Goal: Task Accomplishment & Management: Complete application form

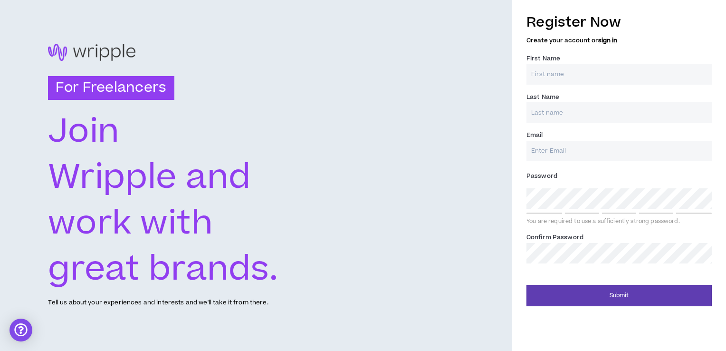
click at [562, 80] on input "First Name *" at bounding box center [619, 74] width 185 height 20
type input "[PERSON_NAME]"
type input "[EMAIL_ADDRESS][DOMAIN_NAME]"
type input "[PERSON_NAME]"
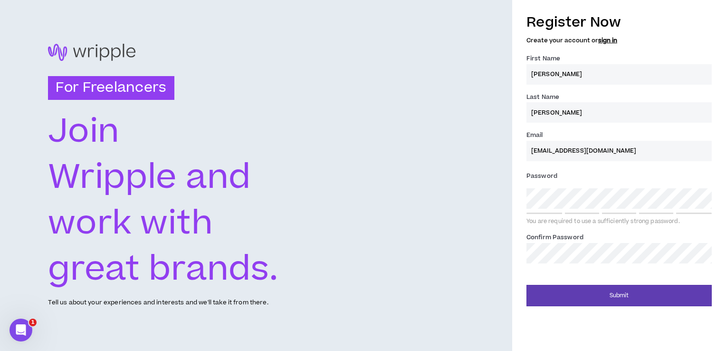
type input "[EMAIL_ADDRESS][DOMAIN_NAME]"
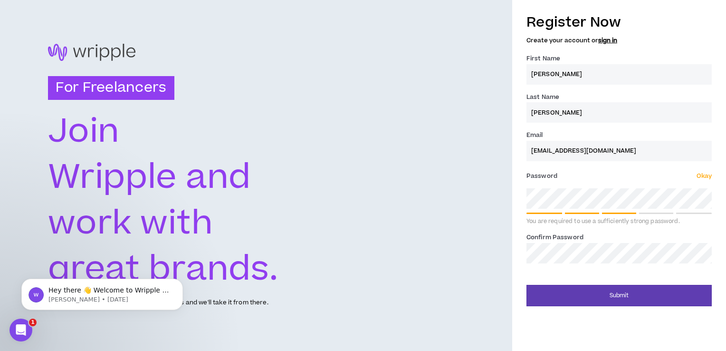
click at [519, 229] on div "Register Now Create your account or sign in First Name * [PERSON_NAME] Last Nam…" at bounding box center [619, 157] width 214 height 298
click at [519, 202] on div "Register Now Create your account or sign in First Name * [PERSON_NAME] Last Nam…" at bounding box center [619, 157] width 214 height 298
click at [516, 230] on div "Register Now Create your account or sign in First Name * [PERSON_NAME] Last Nam…" at bounding box center [619, 157] width 214 height 298
click at [482, 205] on div "For Freelancers [PERSON_NAME] and work with great brands. Tell us about your ex…" at bounding box center [363, 175] width 726 height 351
click at [519, 210] on div "Register Now Create your account or sign in First Name * [PERSON_NAME] Last Nam…" at bounding box center [619, 157] width 214 height 298
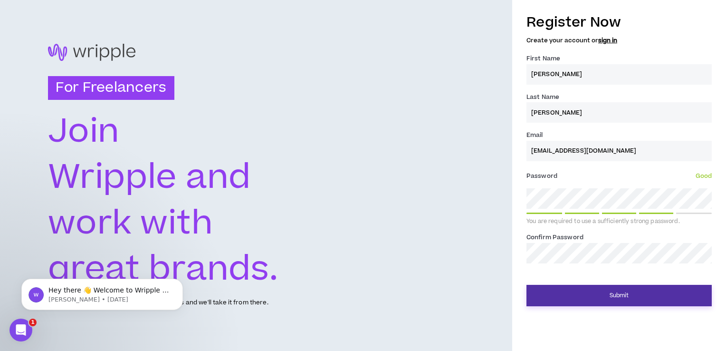
click at [563, 294] on button "Submit" at bounding box center [619, 295] width 185 height 21
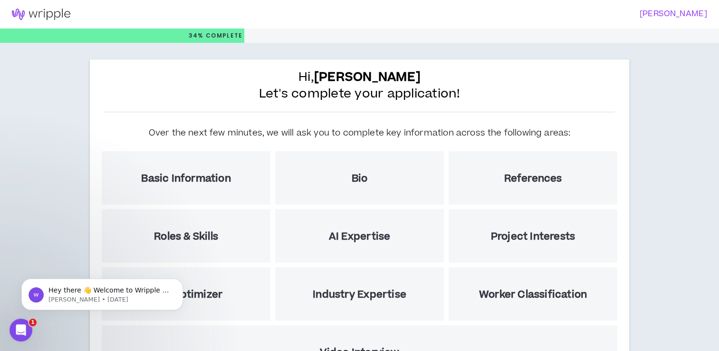
click at [181, 185] on div "Basic Information" at bounding box center [186, 177] width 169 height 53
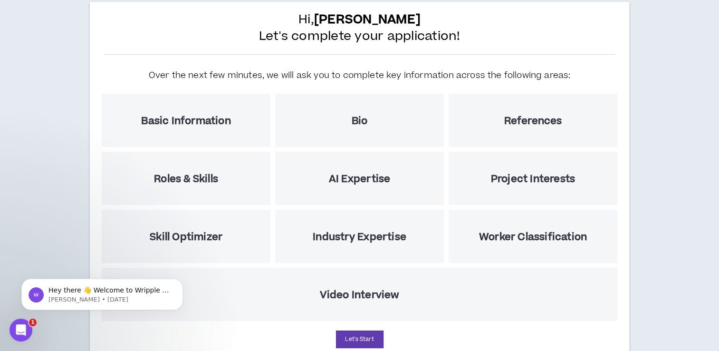
scroll to position [95, 0]
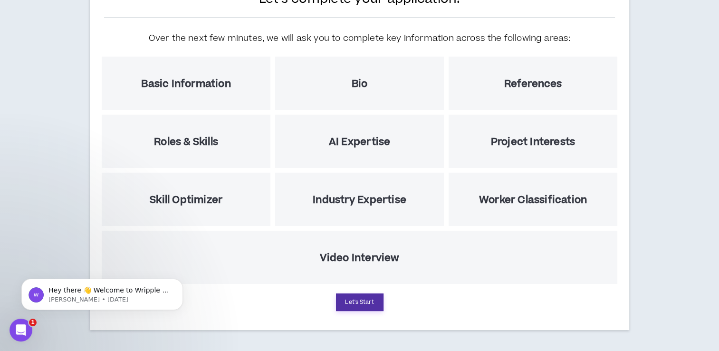
click at [371, 303] on button "Let's Start" at bounding box center [360, 302] width 48 height 18
select select "US"
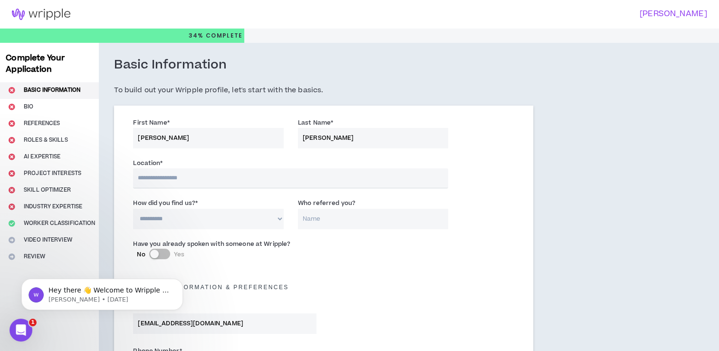
click at [192, 176] on input "text" at bounding box center [290, 178] width 315 height 20
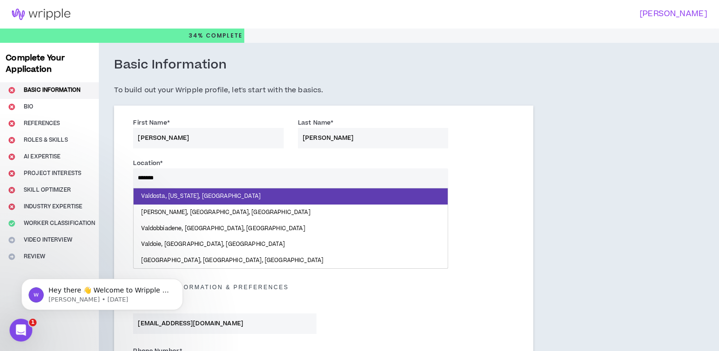
type input "********"
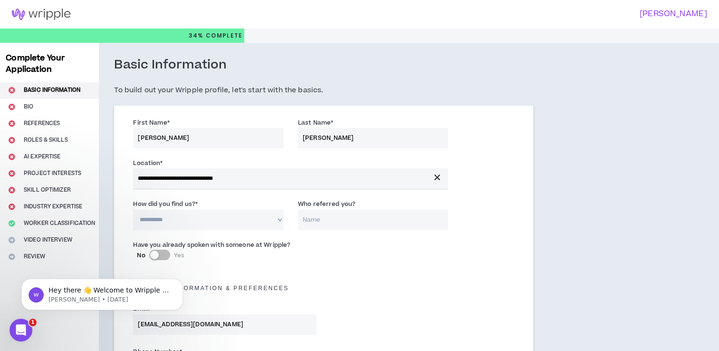
click at [198, 220] on select "**********" at bounding box center [208, 220] width 151 height 20
select select "*"
click at [133, 210] on select "**********" at bounding box center [208, 220] width 151 height 20
click at [330, 221] on input "Who referred you?" at bounding box center [373, 220] width 151 height 20
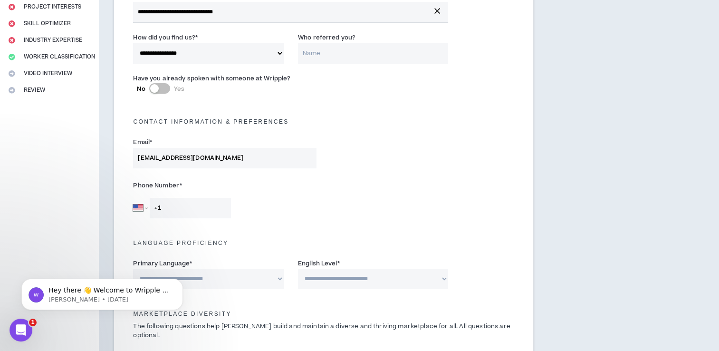
scroll to position [190, 0]
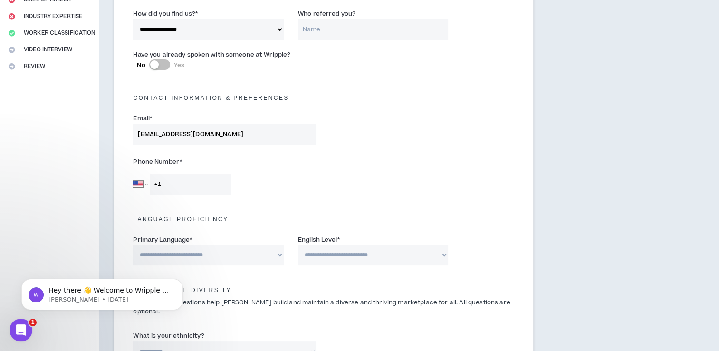
click at [190, 186] on input "+1" at bounding box center [190, 184] width 81 height 20
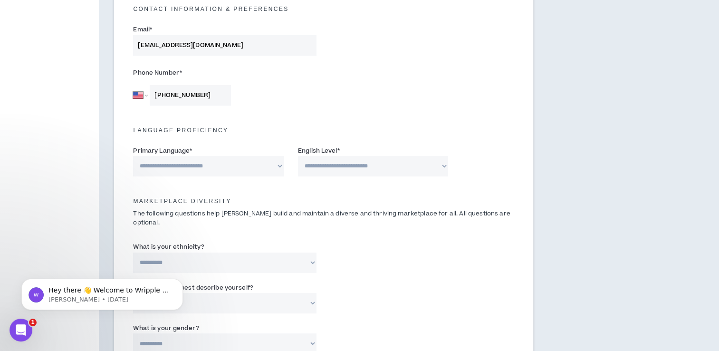
scroll to position [285, 0]
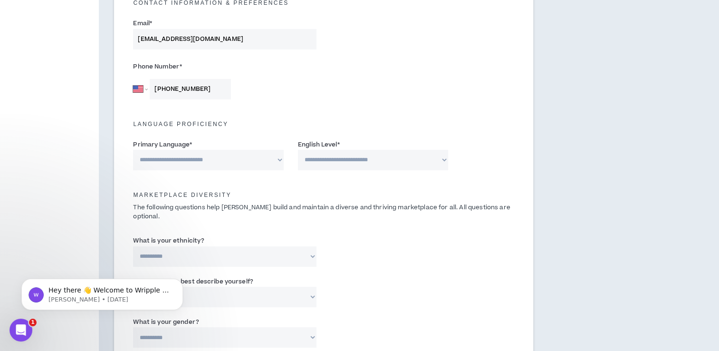
type input "[PHONE_NUMBER]"
drag, startPoint x: 217, startPoint y: 158, endPoint x: 212, endPoint y: 162, distance: 6.9
click at [217, 158] on select "**********" at bounding box center [208, 160] width 151 height 20
select select "*******"
click at [133, 150] on select "**********" at bounding box center [208, 160] width 151 height 20
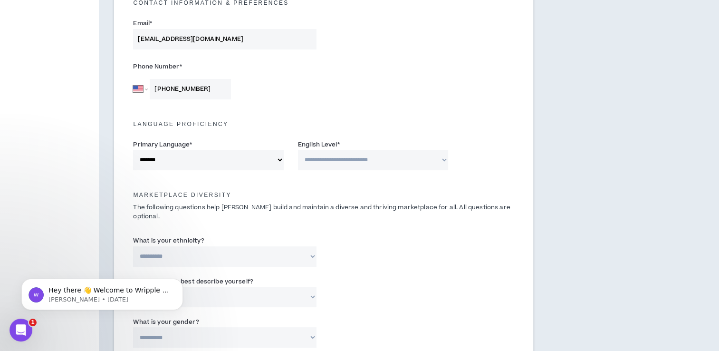
drag, startPoint x: 337, startPoint y: 157, endPoint x: 334, endPoint y: 169, distance: 12.6
click at [337, 157] on select "**********" at bounding box center [373, 160] width 151 height 20
select select "*"
click at [298, 150] on select "**********" at bounding box center [373, 160] width 151 height 20
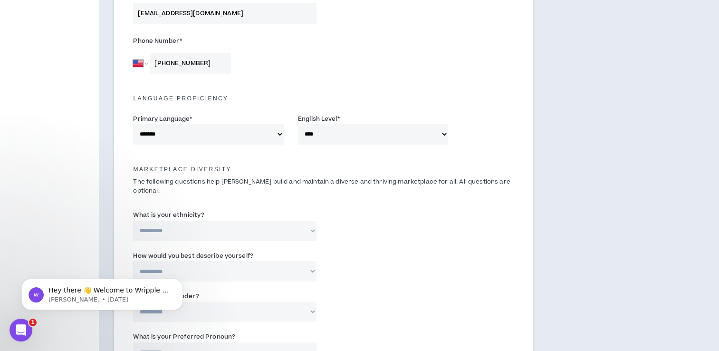
scroll to position [333, 0]
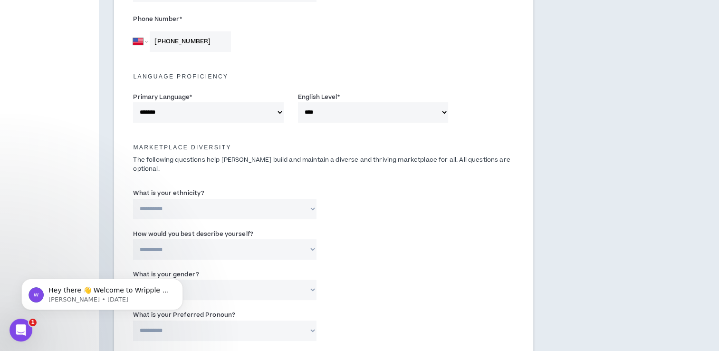
click at [162, 199] on select "**********" at bounding box center [224, 209] width 183 height 20
select select "**********"
click at [133, 199] on select "**********" at bounding box center [224, 209] width 183 height 20
click at [165, 240] on select "**********" at bounding box center [224, 249] width 183 height 20
select select "**********"
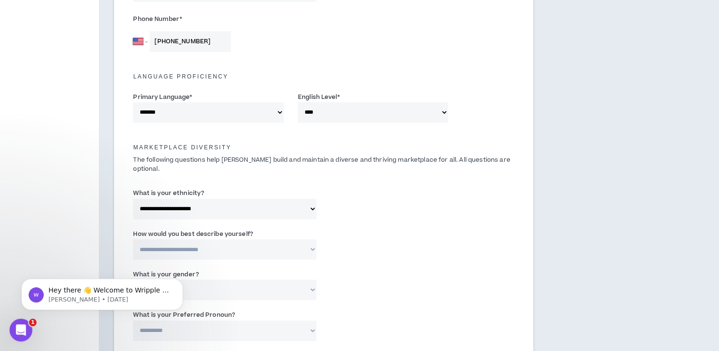
click at [133, 239] on select "**********" at bounding box center [224, 249] width 183 height 20
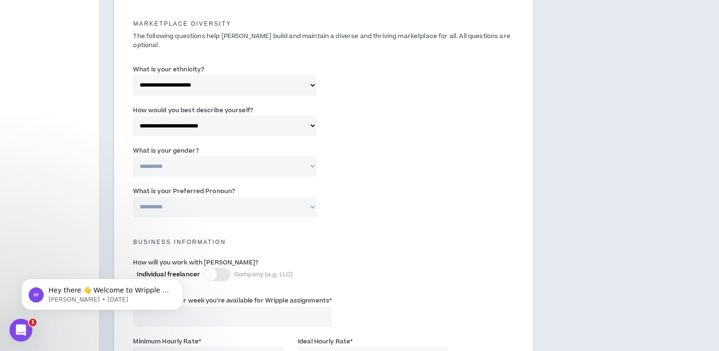
scroll to position [475, 0]
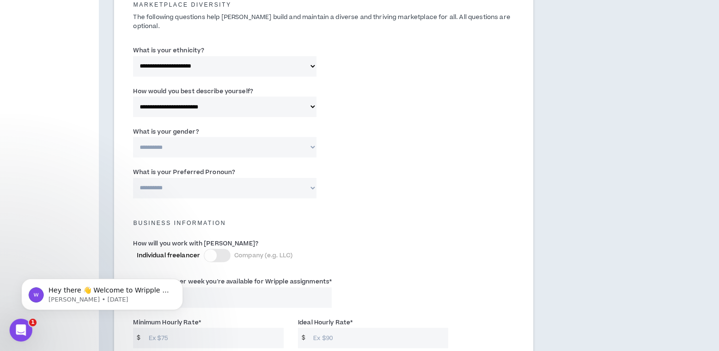
click at [171, 125] on label "What is your gender?" at bounding box center [166, 131] width 66 height 15
click at [171, 137] on select "**********" at bounding box center [224, 147] width 183 height 20
drag, startPoint x: 166, startPoint y: 134, endPoint x: 165, endPoint y: 147, distance: 12.9
click at [165, 137] on select "**********" at bounding box center [224, 147] width 183 height 20
select select "*****"
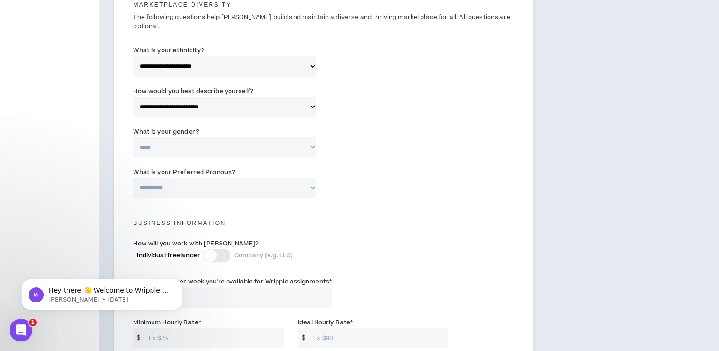
click at [133, 137] on select "**********" at bounding box center [224, 147] width 183 height 20
click at [175, 170] on label "What is your Preferred Pronoun?" at bounding box center [184, 171] width 102 height 15
click at [175, 178] on select "**********" at bounding box center [224, 188] width 183 height 20
click at [177, 185] on select "**********" at bounding box center [224, 188] width 183 height 20
select select "**********"
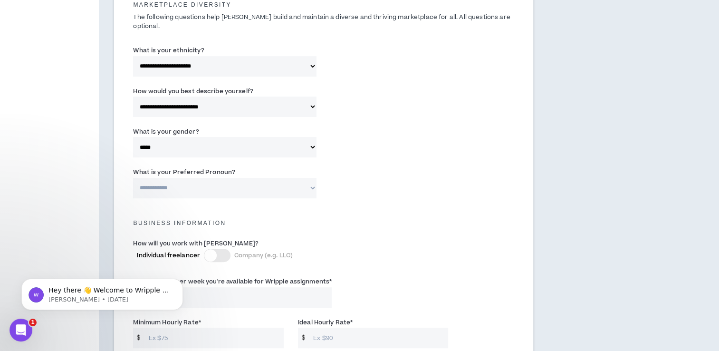
click at [133, 178] on select "**********" at bounding box center [224, 188] width 183 height 20
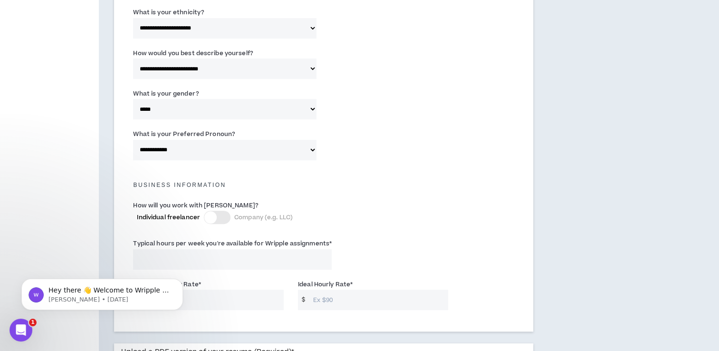
scroll to position [570, 0]
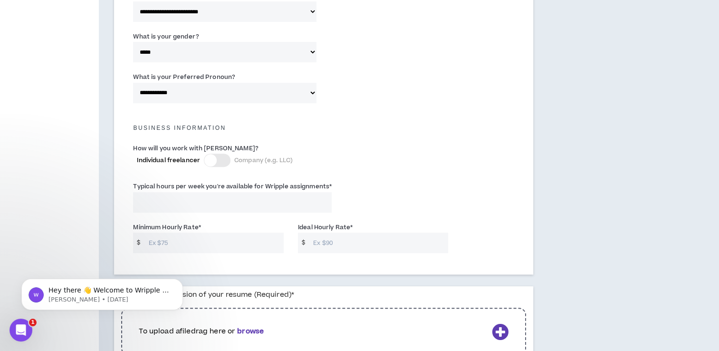
click at [209, 192] on input "Typical hours per week you're available for Wripple assignments *" at bounding box center [232, 202] width 199 height 20
type input "1"
click at [169, 237] on input "Minimum Hourly Rate *" at bounding box center [214, 242] width 140 height 20
drag, startPoint x: 178, startPoint y: 187, endPoint x: 121, endPoint y: 192, distance: 57.2
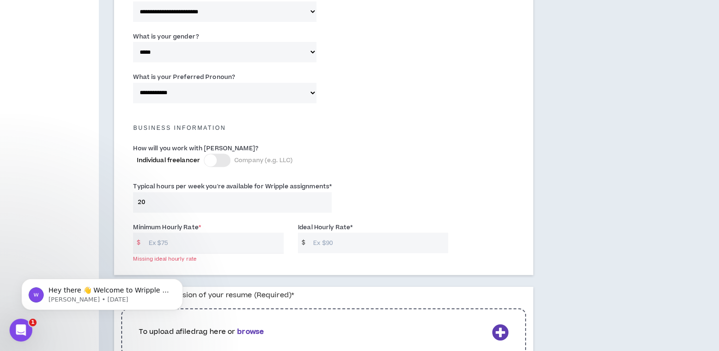
type input "20"
click at [170, 241] on input "Minimum Hourly Rate *" at bounding box center [214, 242] width 140 height 20
type input "10"
click at [334, 236] on input "Ideal Hourly Rate *" at bounding box center [378, 242] width 140 height 20
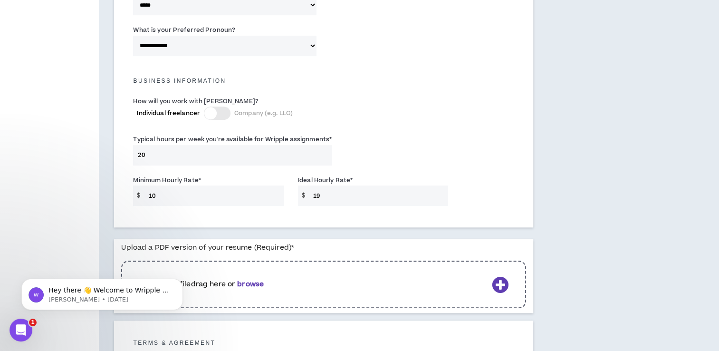
scroll to position [618, 0]
drag, startPoint x: 160, startPoint y: 187, endPoint x: 151, endPoint y: 188, distance: 9.1
click at [151, 188] on input "10" at bounding box center [214, 195] width 140 height 20
drag, startPoint x: 324, startPoint y: 184, endPoint x: 303, endPoint y: 186, distance: 21.5
click at [303, 186] on div "$ 19" at bounding box center [373, 195] width 151 height 20
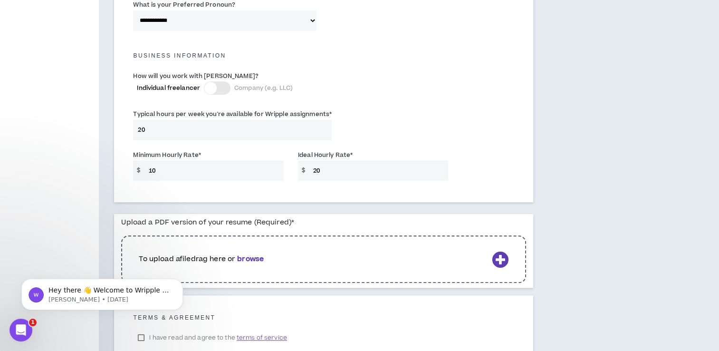
scroll to position [707, 0]
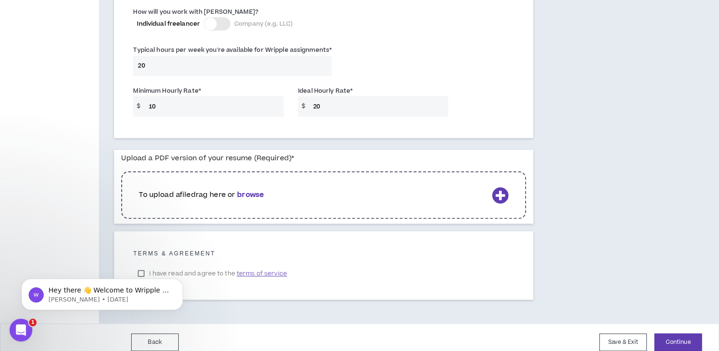
type input "20"
click at [468, 190] on p "To upload a file drag here or browse" at bounding box center [313, 195] width 349 height 10
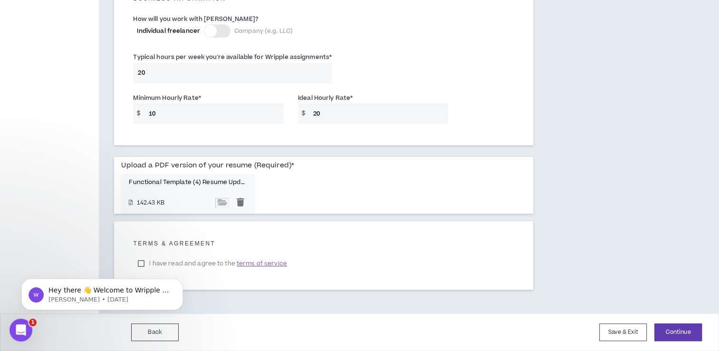
scroll to position [690, 0]
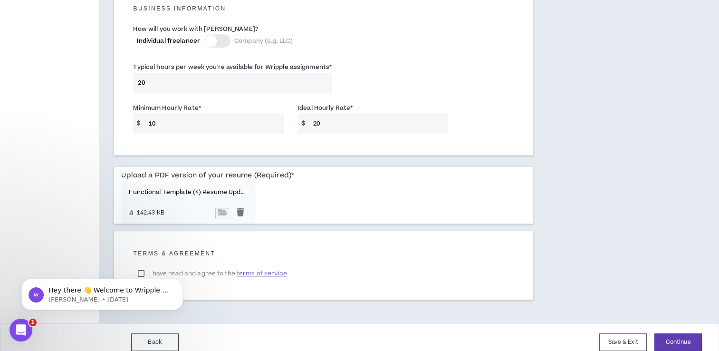
click at [139, 261] on html "Hey there 👋 Welcome to Wripple 🙌 Take a look around! If you have any questions,…" at bounding box center [102, 292] width 190 height 67
click at [143, 261] on div "Hey there 👋 Welcome to Wripple 🙌 Take a look around! If you have any questions,…" at bounding box center [102, 250] width 175 height 119
click at [141, 263] on div "Hey there 👋 Welcome to Wripple 🙌 Take a look around! If you have any questions,…" at bounding box center [102, 250] width 175 height 119
click at [261, 269] on span "terms of service" at bounding box center [262, 274] width 50 height 10
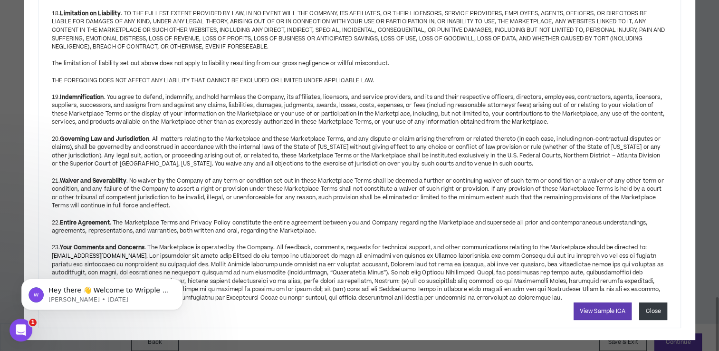
click at [651, 302] on button "Close" at bounding box center [653, 311] width 28 height 18
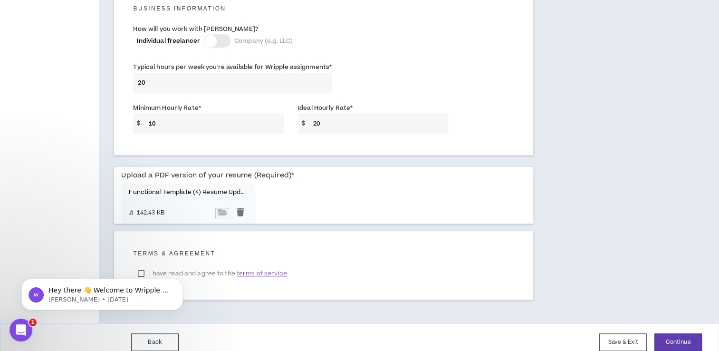
click at [139, 263] on body "Hey there 👋 Welcome to Wripple 🙌 Take a look around! If you have any questions,…" at bounding box center [102, 291] width 183 height 59
drag, startPoint x: 143, startPoint y: 264, endPoint x: 150, endPoint y: 264, distance: 7.1
click at [142, 264] on body "Hey there 👋 Welcome to Wripple 🙌 Take a look around! If you have any questions,…" at bounding box center [102, 291] width 183 height 59
click at [171, 263] on body "Hey there 👋 Welcome to Wripple 🙌 Take a look around! If you have any questions,…" at bounding box center [102, 291] width 183 height 59
click at [270, 269] on span "terms of service" at bounding box center [262, 274] width 50 height 10
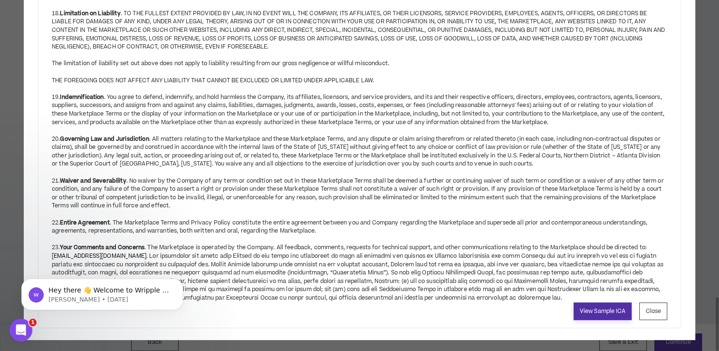
click at [620, 304] on link "View Sample ICA" at bounding box center [603, 311] width 58 height 18
click at [661, 305] on button "Close" at bounding box center [653, 311] width 28 height 18
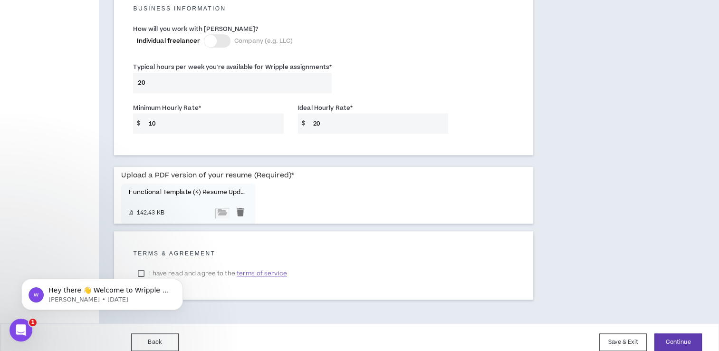
click at [143, 263] on div "Hey there 👋 Welcome to Wripple 🙌 Take a look around! If you have any questions,…" at bounding box center [102, 250] width 175 height 119
click at [141, 263] on div "Hey there 👋 Welcome to Wripple 🙌 Take a look around! If you have any questions,…" at bounding box center [102, 250] width 175 height 119
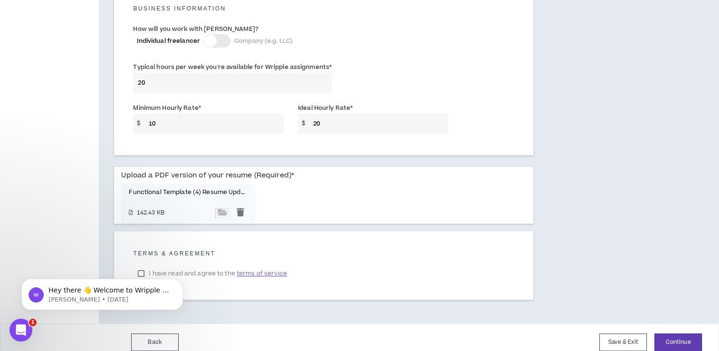
drag, startPoint x: 141, startPoint y: 263, endPoint x: 72, endPoint y: 250, distance: 70.0
click at [72, 250] on div "Hey there 👋 Welcome to Wripple 🙌 Take a look around! If you have any questions,…" at bounding box center [102, 250] width 175 height 119
click at [21, 331] on icon "Open Intercom Messenger" at bounding box center [20, 329] width 16 height 16
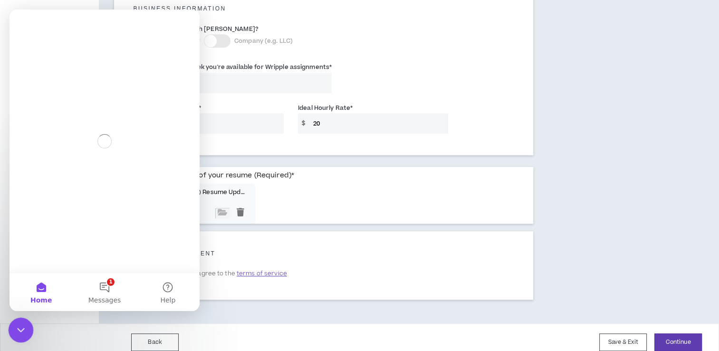
scroll to position [0, 0]
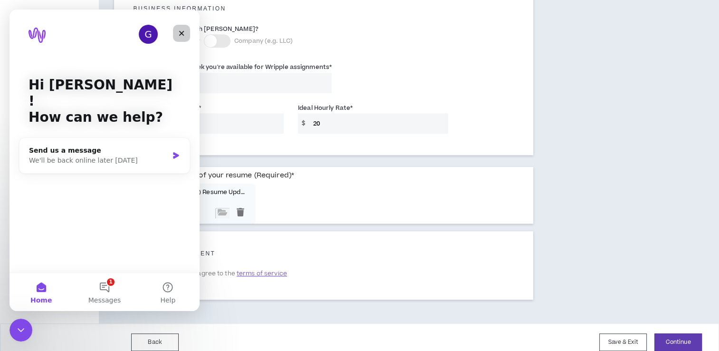
click at [184, 35] on icon "Close" at bounding box center [182, 33] width 8 height 8
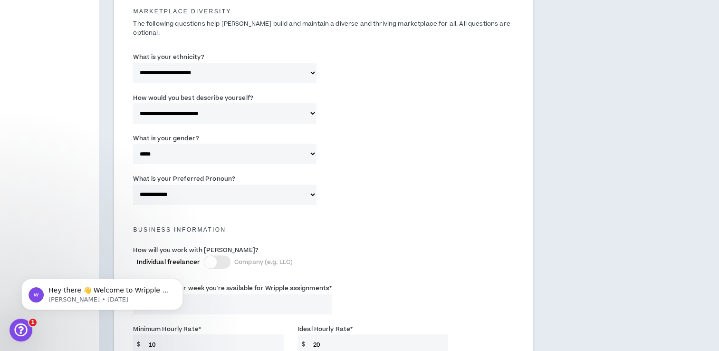
scroll to position [547, 0]
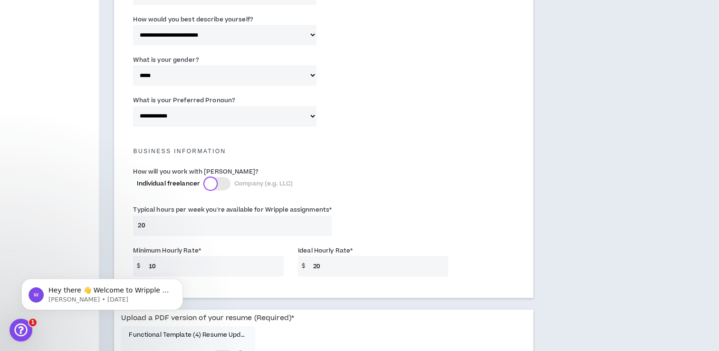
click at [212, 177] on div at bounding box center [210, 183] width 12 height 12
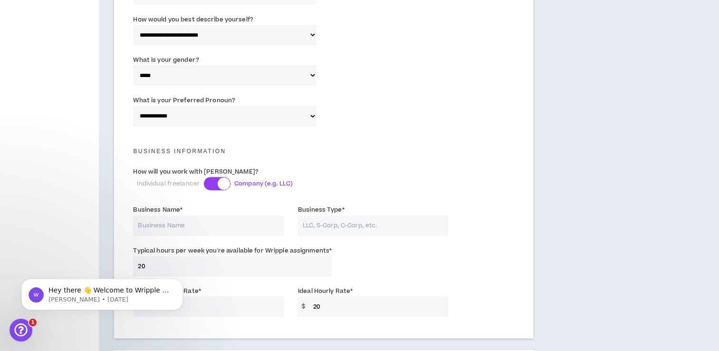
click at [212, 177] on div at bounding box center [217, 183] width 27 height 13
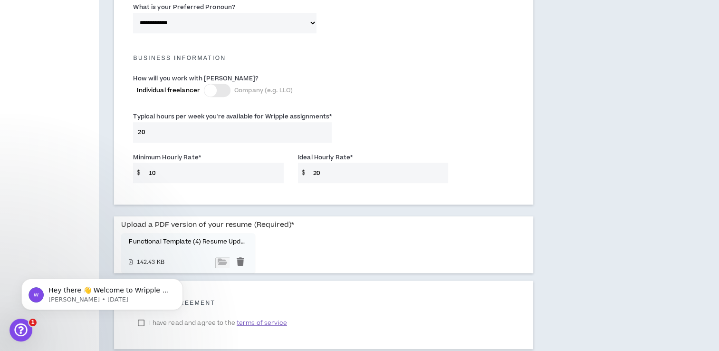
scroll to position [690, 0]
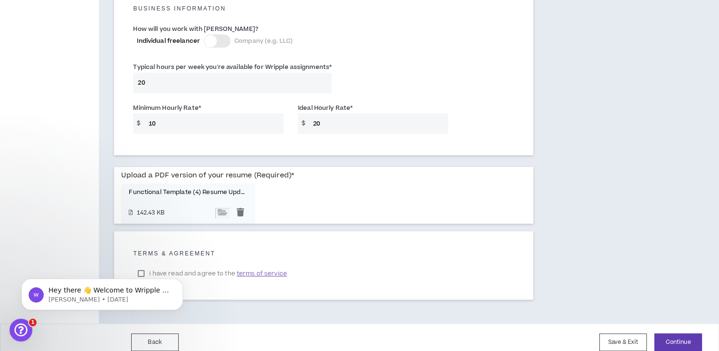
click at [139, 263] on body "Hey there 👋 Welcome to Wripple 🙌 Take a look around! If you have any questions,…" at bounding box center [102, 291] width 183 height 59
drag, startPoint x: 132, startPoint y: 5, endPoint x: 95, endPoint y: 246, distance: 244.2
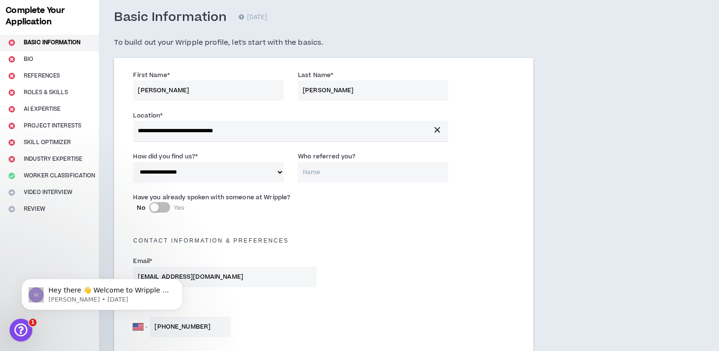
scroll to position [95, 0]
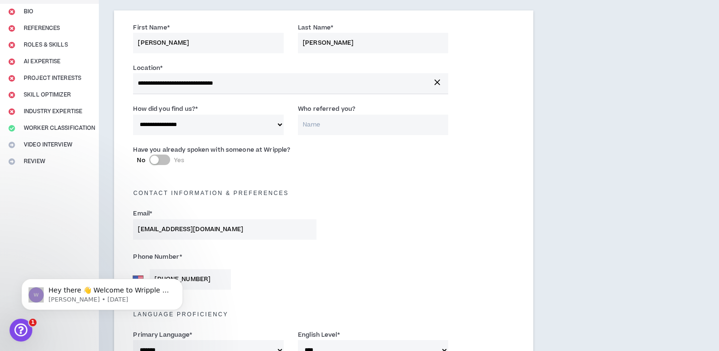
click at [180, 117] on select "**********" at bounding box center [208, 125] width 151 height 20
select select "*"
click at [133, 115] on select "**********" at bounding box center [208, 125] width 151 height 20
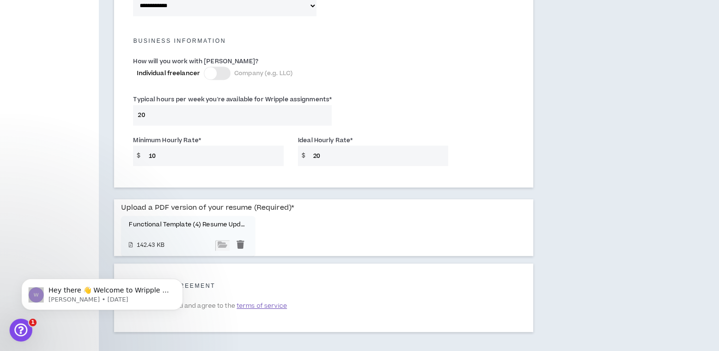
scroll to position [690, 0]
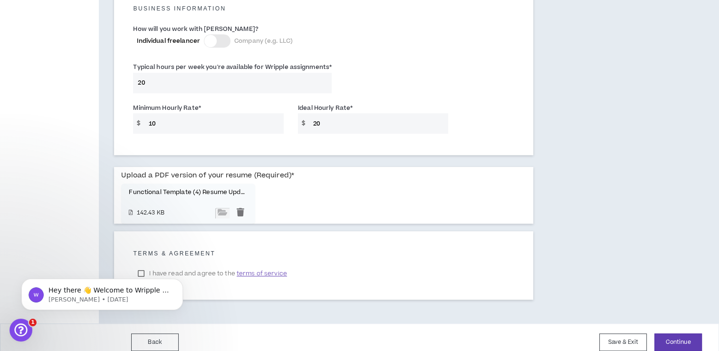
click at [143, 262] on div "Hey there 👋 Welcome to Wripple 🙌 Take a look around! If you have any questions,…" at bounding box center [102, 250] width 175 height 119
click at [249, 269] on span "terms of service" at bounding box center [262, 274] width 50 height 10
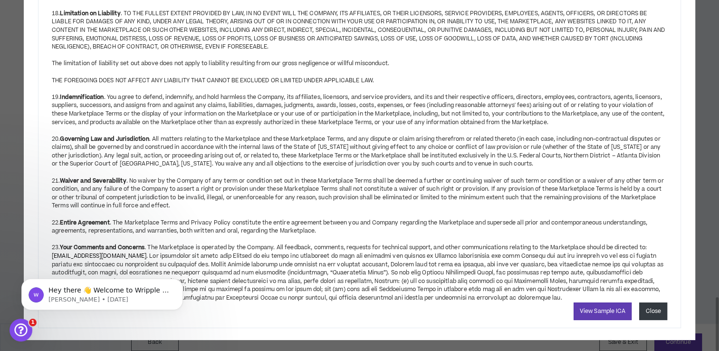
click at [654, 305] on button "Close" at bounding box center [653, 311] width 28 height 18
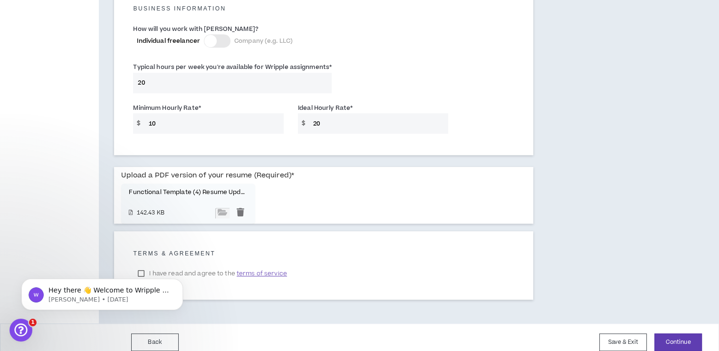
click at [142, 265] on body "Hey there 👋 Welcome to Wripple 🙌 Take a look around! If you have any questions,…" at bounding box center [102, 291] width 183 height 59
click at [314, 266] on div "I have read and agree to the terms of service" at bounding box center [323, 273] width 381 height 14
click at [678, 333] on button "Continue" at bounding box center [678, 342] width 48 height 18
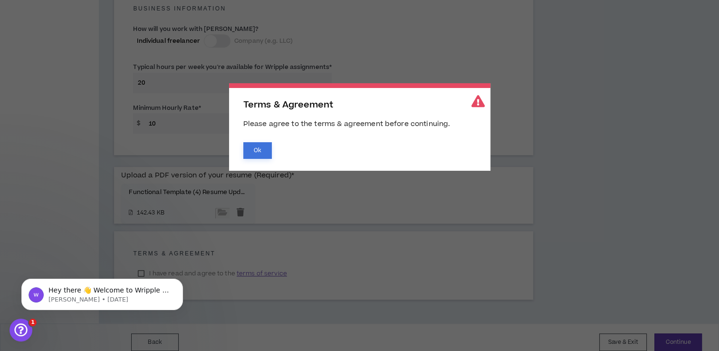
click at [261, 143] on button "Ok" at bounding box center [257, 150] width 29 height 17
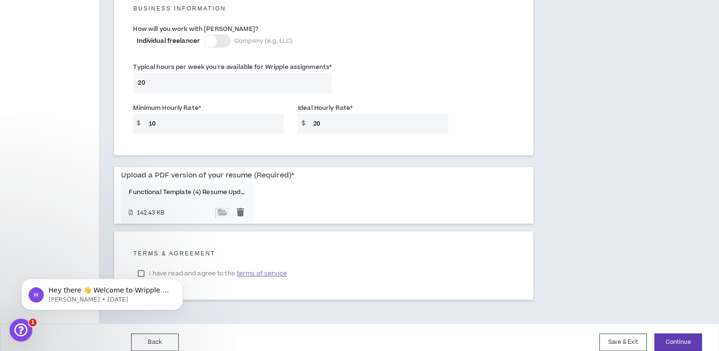
click at [141, 262] on body "Hey there 👋 Welcome to Wripple 🙌 Take a look around! If you have any questions,…" at bounding box center [102, 291] width 183 height 59
click at [141, 262] on html "Hey there 👋 Welcome to Wripple 🙌 Take a look around! If you have any questions,…" at bounding box center [102, 292] width 190 height 67
drag, startPoint x: 141, startPoint y: 262, endPoint x: 131, endPoint y: 263, distance: 10.5
click at [132, 263] on body "Hey there 👋 Welcome to Wripple 🙌 Take a look around! If you have any questions,…" at bounding box center [102, 291] width 183 height 59
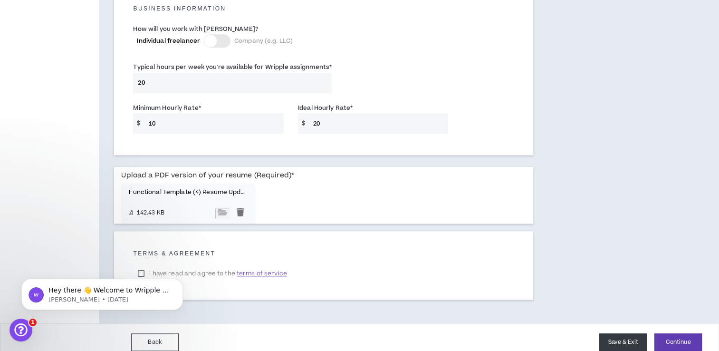
click at [625, 333] on button "Save & Exit" at bounding box center [623, 342] width 48 height 18
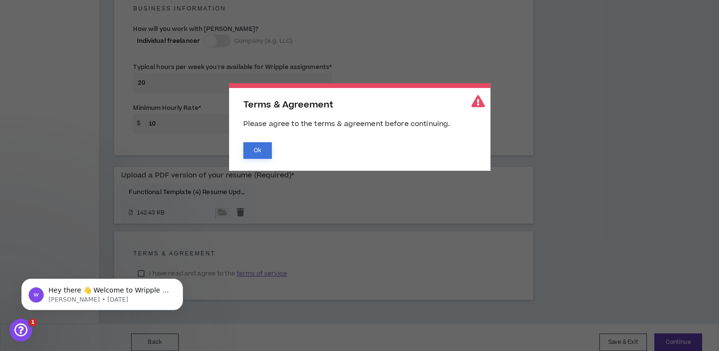
click at [248, 153] on button "Ok" at bounding box center [257, 150] width 29 height 17
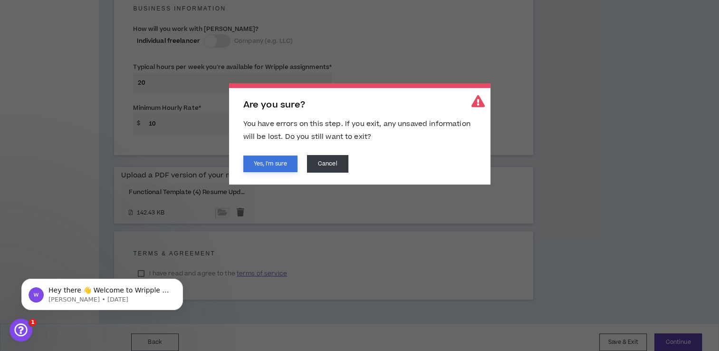
click at [271, 164] on button "Yes, I'm sure" at bounding box center [270, 163] width 54 height 17
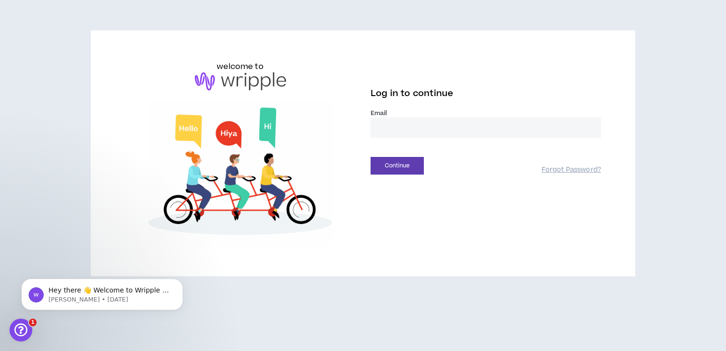
click at [451, 132] on input "email" at bounding box center [486, 127] width 231 height 20
type input "**********"
click at [398, 169] on button "Continue" at bounding box center [397, 166] width 53 height 18
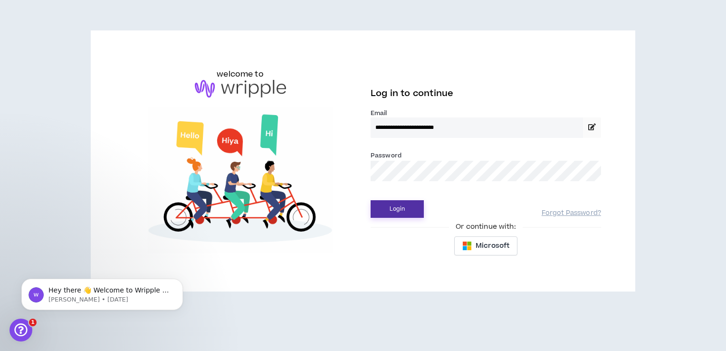
click at [394, 202] on button "Login" at bounding box center [397, 209] width 53 height 18
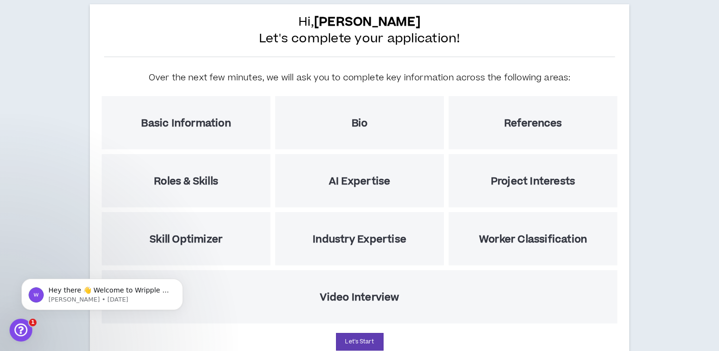
scroll to position [95, 0]
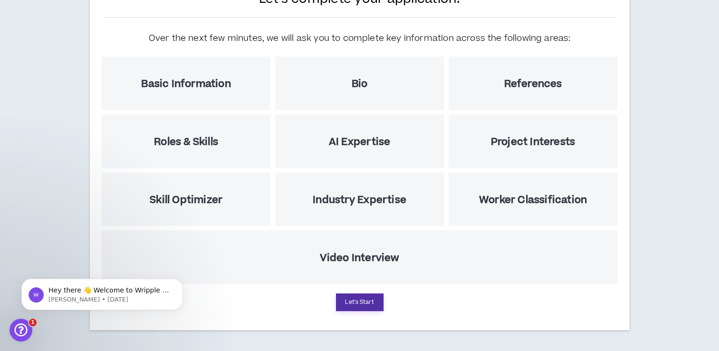
click at [359, 303] on button "Let's Start" at bounding box center [360, 302] width 48 height 18
select select "US"
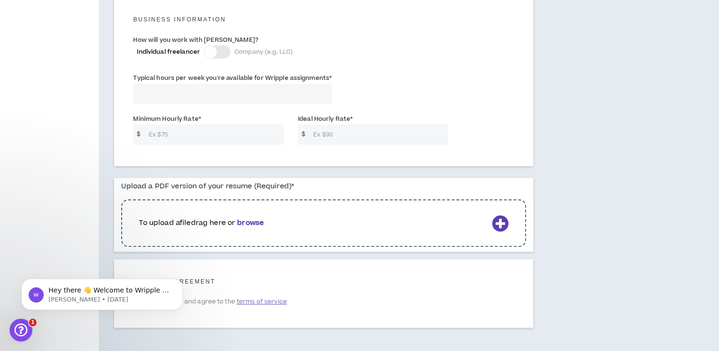
scroll to position [706, 0]
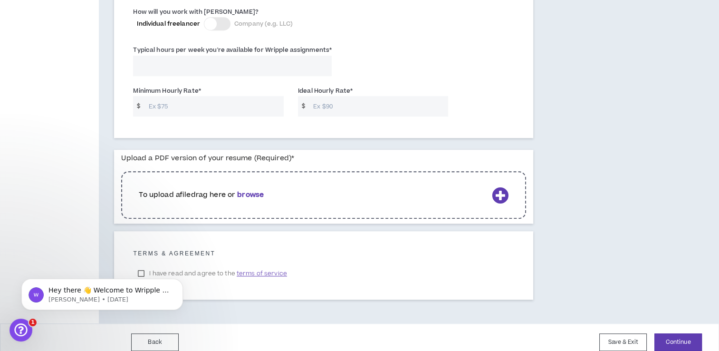
click at [142, 262] on div "Hey there 👋 Welcome to Wripple 🙌 Take a look around! If you have any questions,…" at bounding box center [102, 250] width 175 height 119
click at [142, 263] on div "Hey there 👋 Welcome to Wripple 🙌 Take a look around! If you have any questions,…" at bounding box center [102, 250] width 175 height 119
drag, startPoint x: 135, startPoint y: 44, endPoint x: 251, endPoint y: 267, distance: 251.3
click at [251, 269] on span "terms of service" at bounding box center [262, 274] width 50 height 10
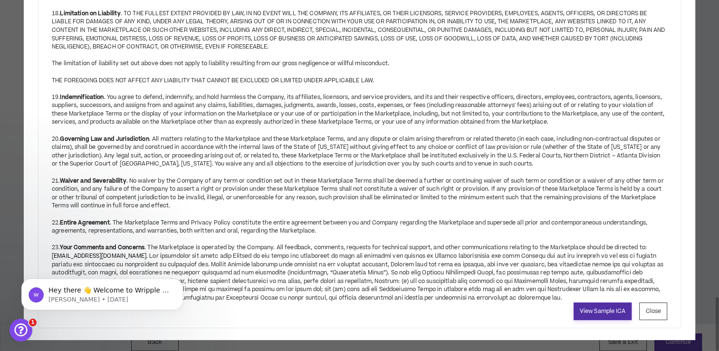
click at [597, 303] on link "View Sample ICA" at bounding box center [603, 311] width 58 height 18
click at [650, 302] on button "Close" at bounding box center [653, 311] width 28 height 18
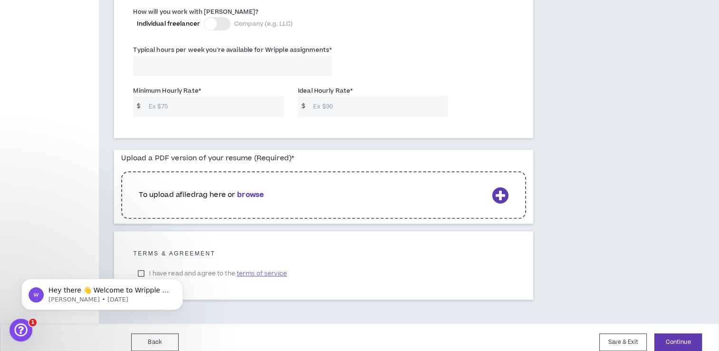
click at [143, 264] on div "Hey there 👋 Welcome to Wripple 🙌 Take a look around! If you have any questions,…" at bounding box center [102, 250] width 175 height 119
click at [140, 264] on div "Hey there 👋 Welcome to Wripple 🙌 Take a look around! If you have any questions,…" at bounding box center [102, 250] width 175 height 119
